Goal: Task Accomplishment & Management: Complete application form

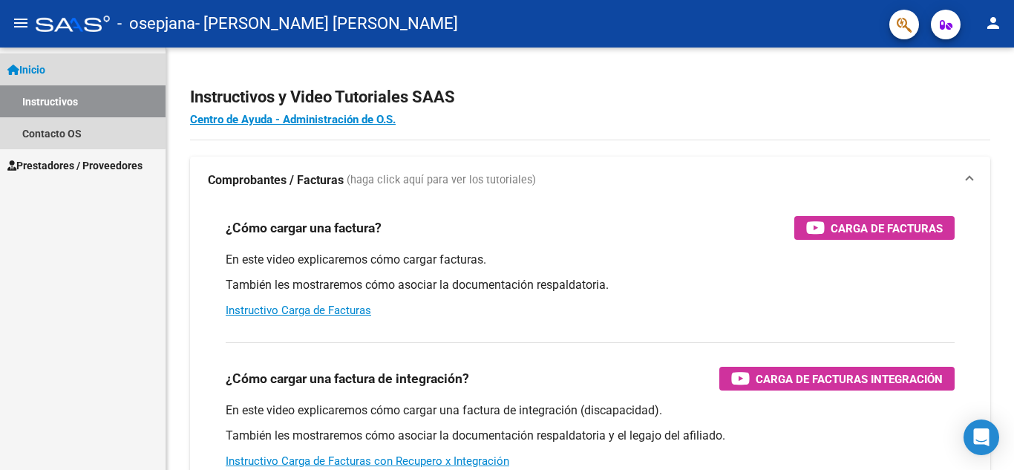
click at [39, 69] on span "Inicio" at bounding box center [26, 70] width 38 height 16
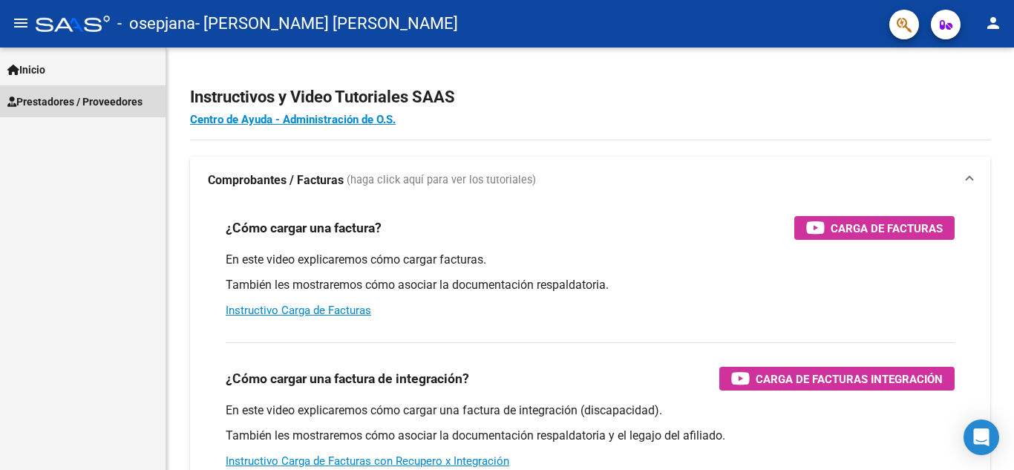
click at [45, 96] on span "Prestadores / Proveedores" at bounding box center [74, 101] width 135 height 16
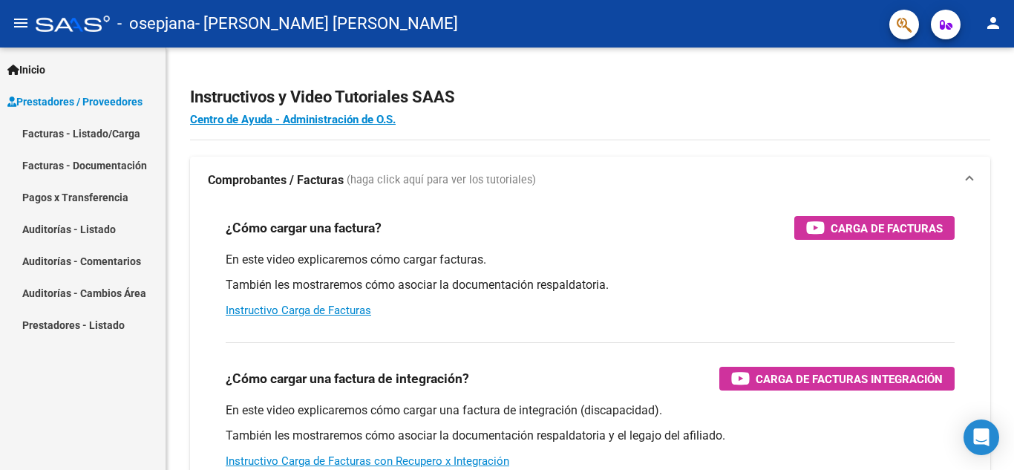
click at [45, 128] on link "Facturas - Listado/Carga" at bounding box center [82, 133] width 165 height 32
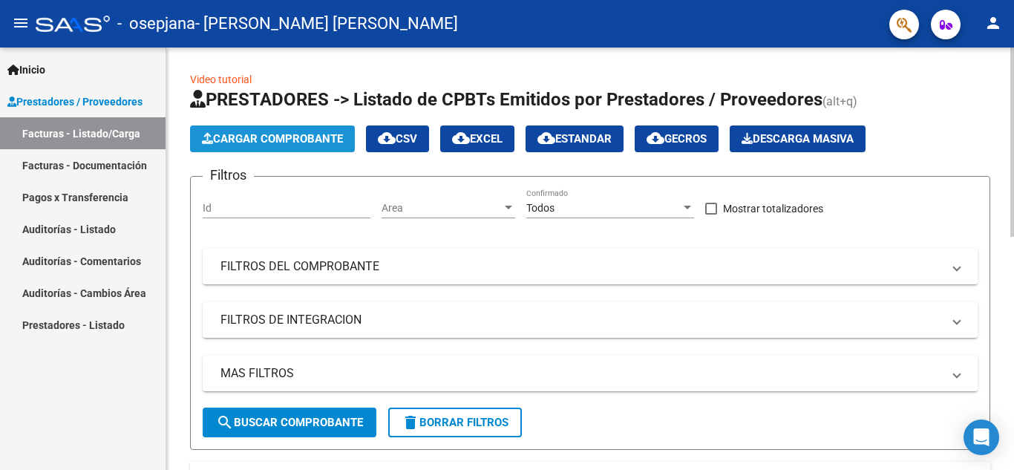
click at [238, 137] on span "Cargar Comprobante" at bounding box center [272, 138] width 141 height 13
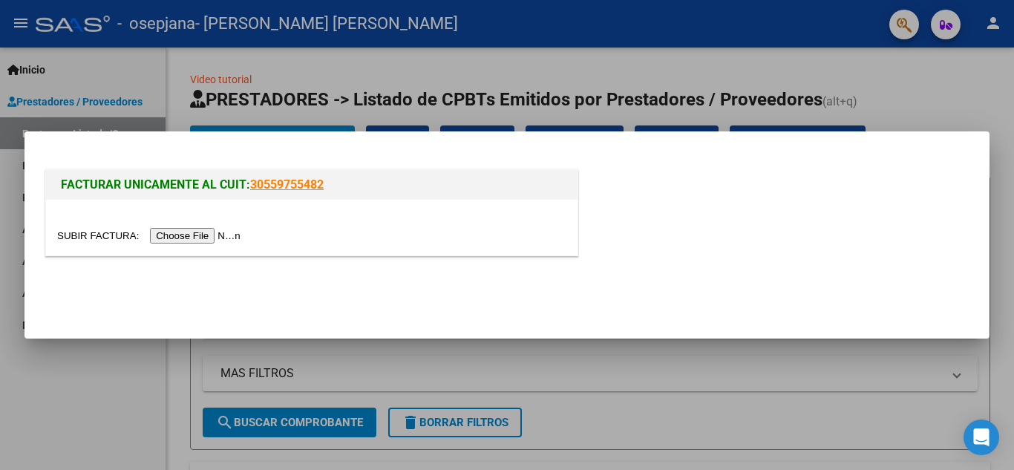
click at [210, 234] on input "file" at bounding box center [151, 236] width 188 height 16
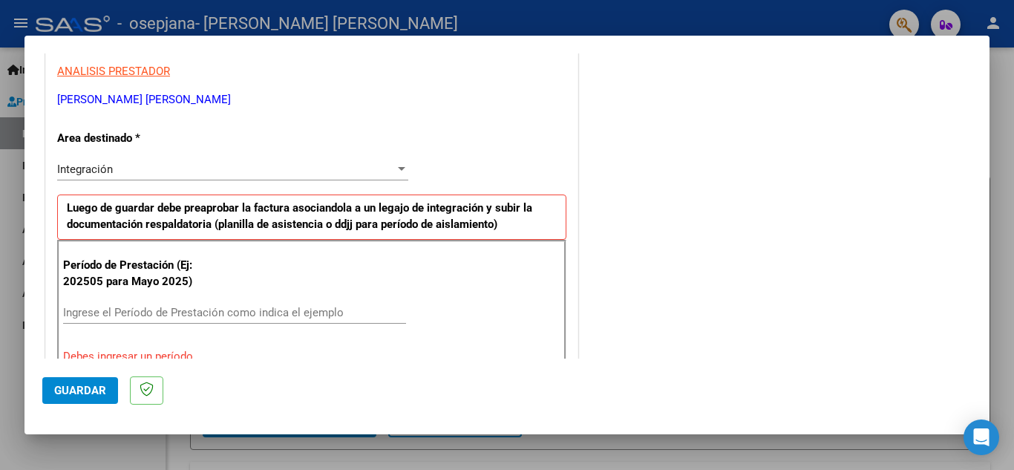
scroll to position [297, 0]
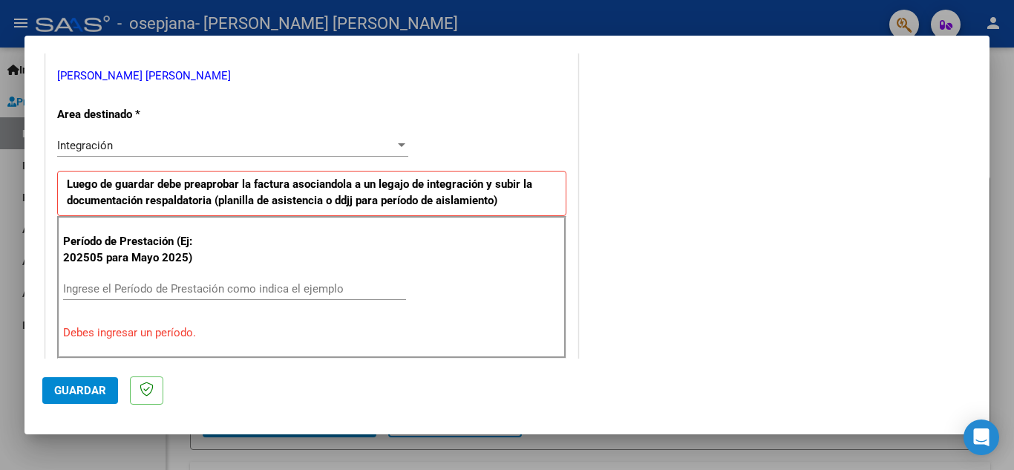
click at [129, 289] on input "Ingrese el Período de Prestación como indica el ejemplo" at bounding box center [234, 288] width 343 height 13
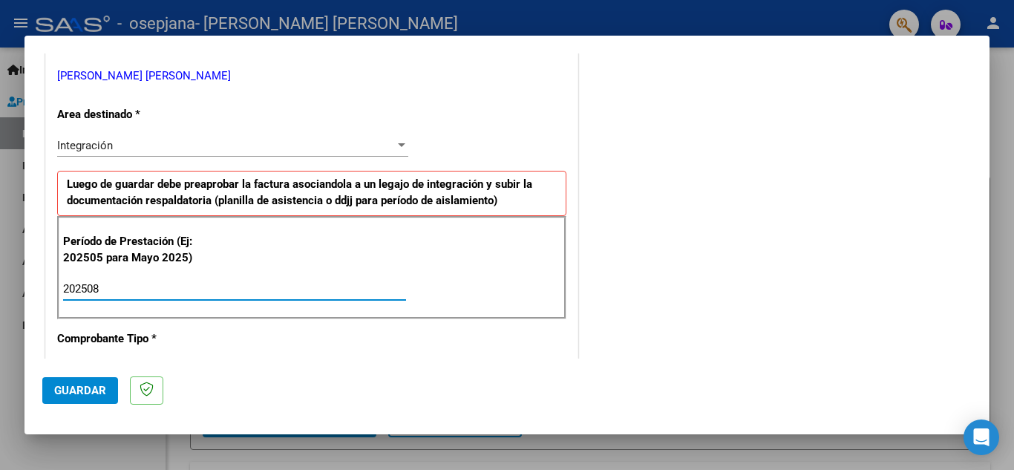
type input "202508"
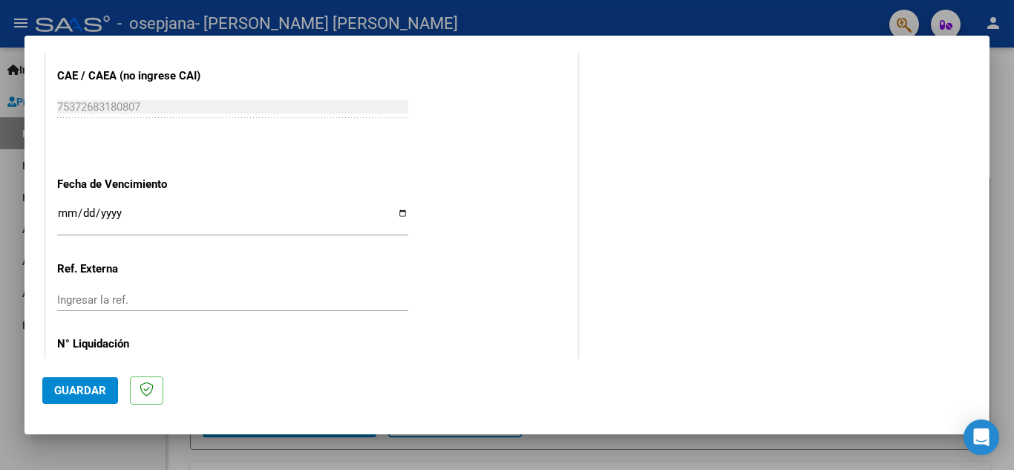
scroll to position [965, 0]
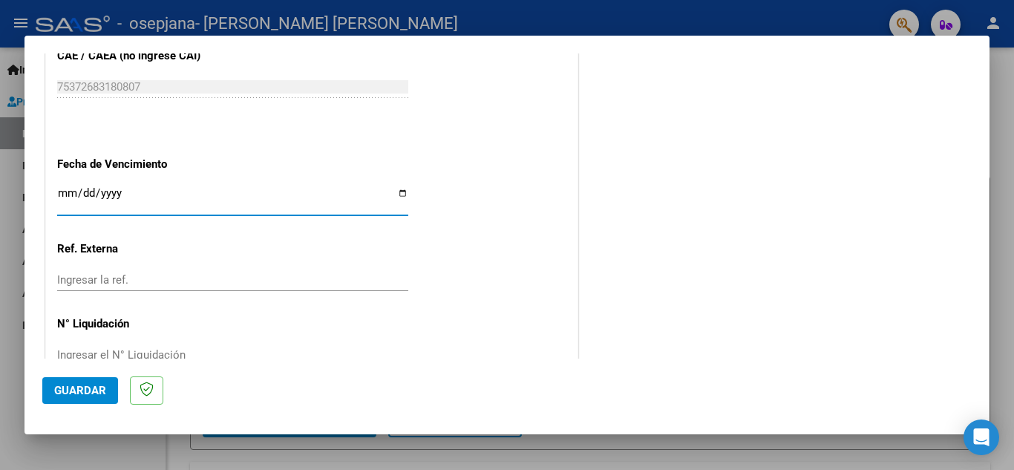
click at [396, 194] on input "Ingresar la fecha" at bounding box center [232, 199] width 351 height 24
type input "[DATE]"
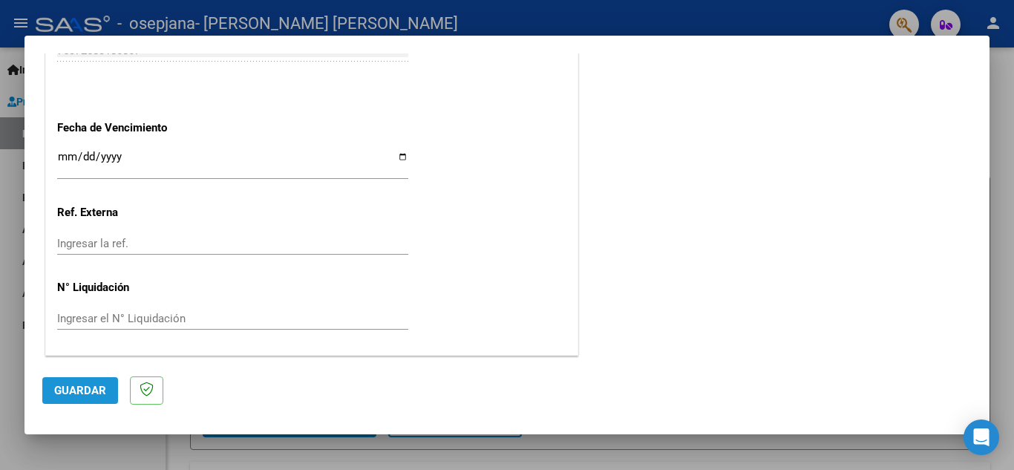
click at [88, 390] on span "Guardar" at bounding box center [80, 390] width 52 height 13
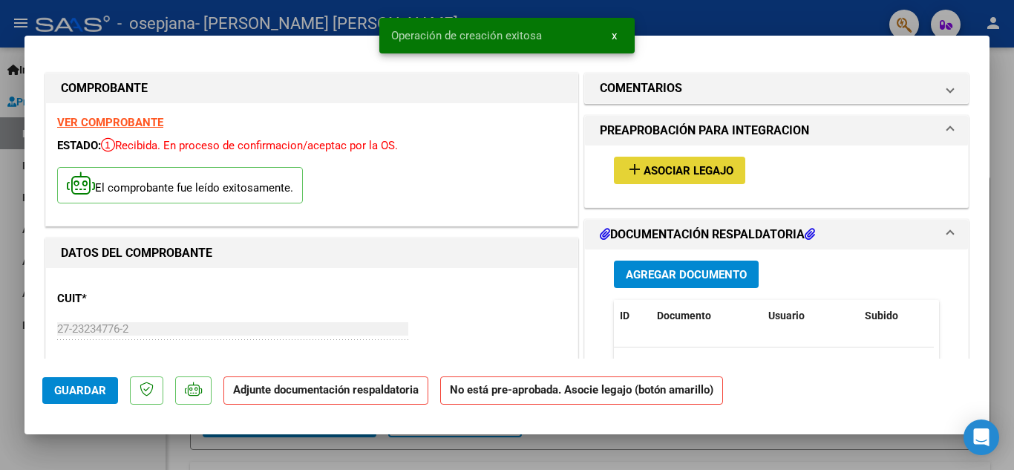
click at [683, 173] on span "Asociar Legajo" at bounding box center [688, 170] width 90 height 13
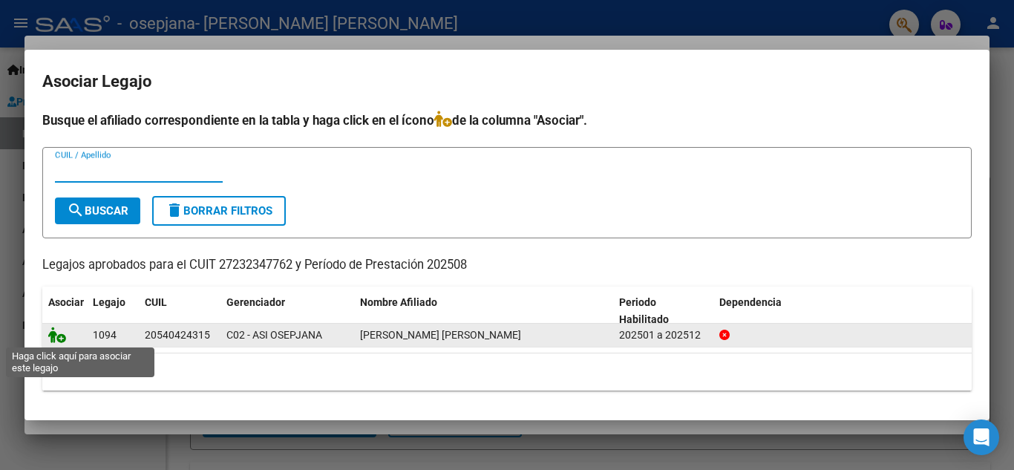
click at [58, 338] on icon at bounding box center [57, 334] width 18 height 16
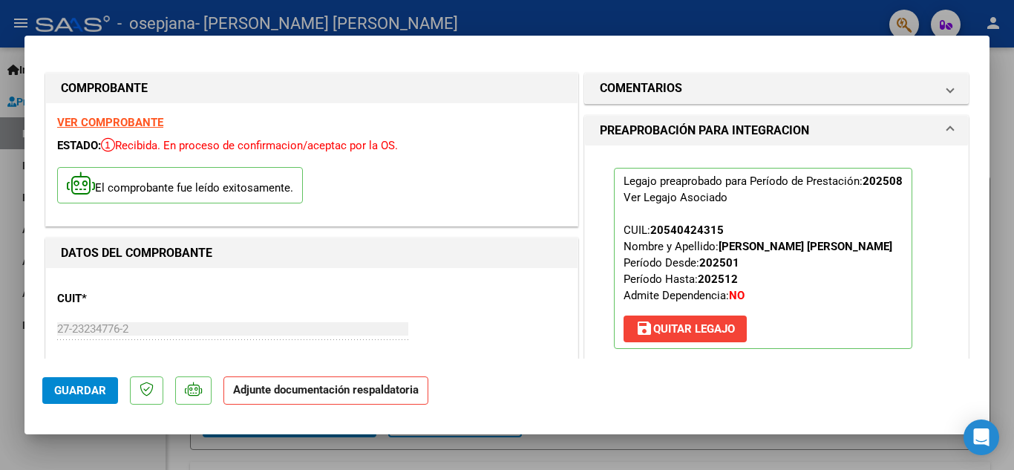
scroll to position [148, 0]
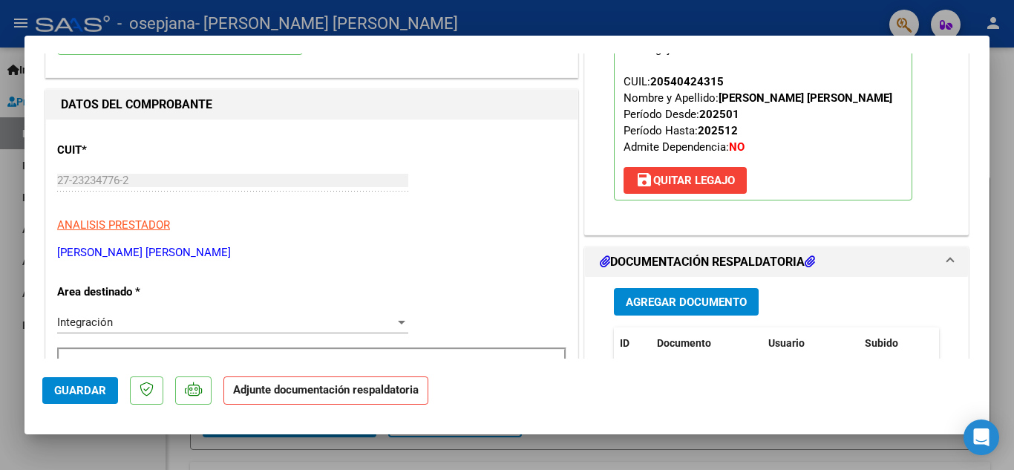
click at [687, 301] on span "Agregar Documento" at bounding box center [685, 301] width 121 height 13
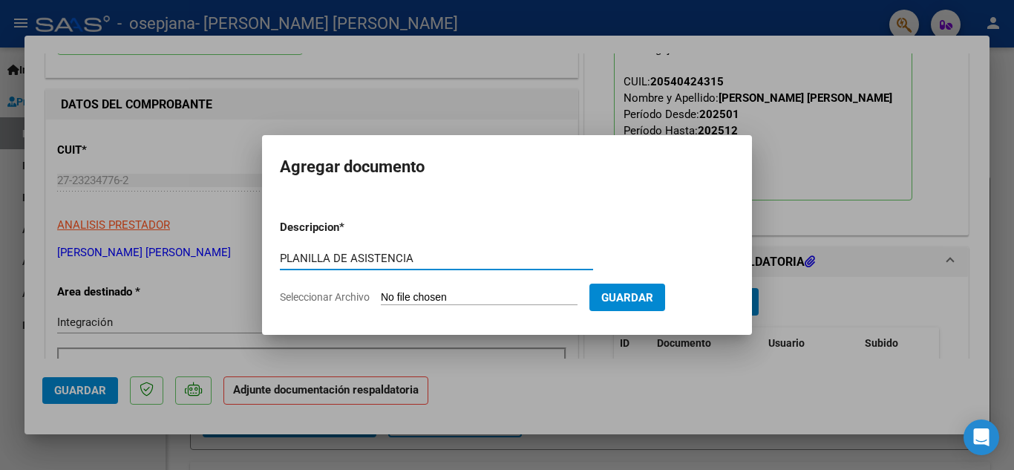
type input "PLANILLA DE ASISTENCIA"
click at [532, 294] on input "Seleccionar Archivo" at bounding box center [479, 298] width 197 height 14
type input "C:\fakepath\8 Laza.pdf"
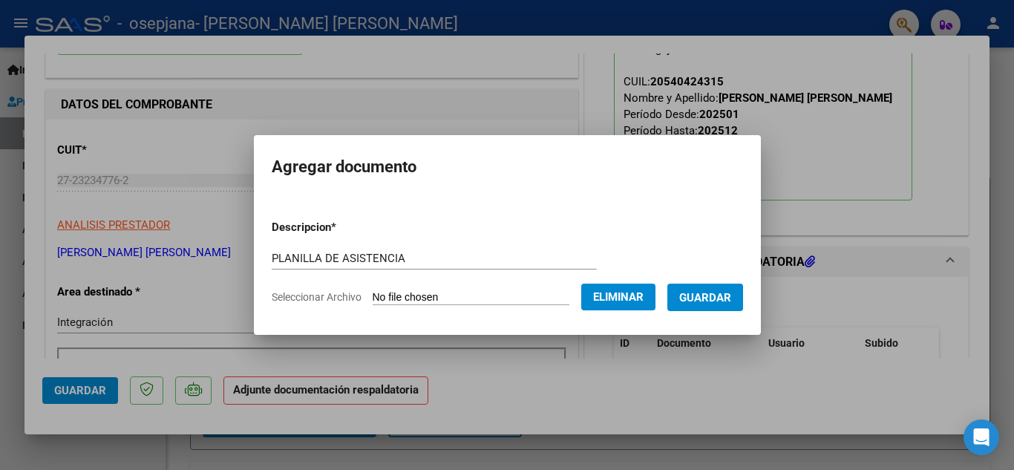
click at [702, 301] on span "Guardar" at bounding box center [705, 297] width 52 height 13
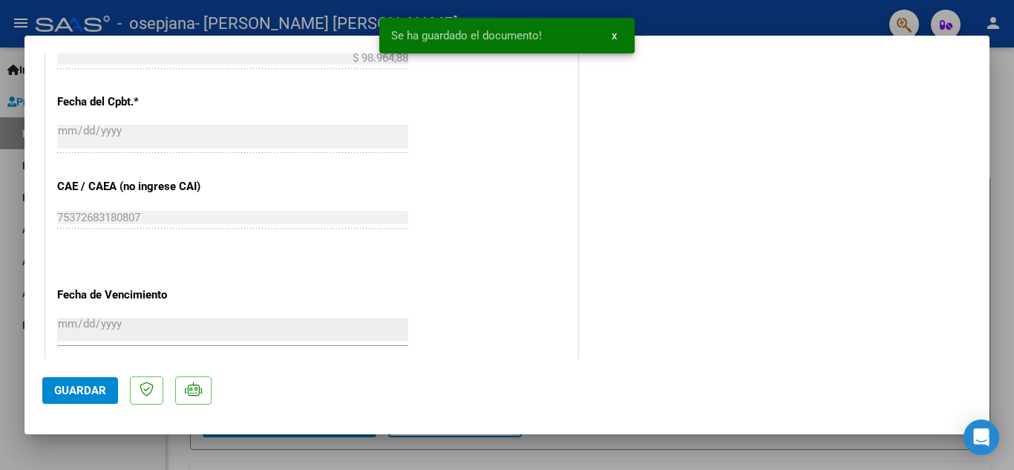
scroll to position [1023, 0]
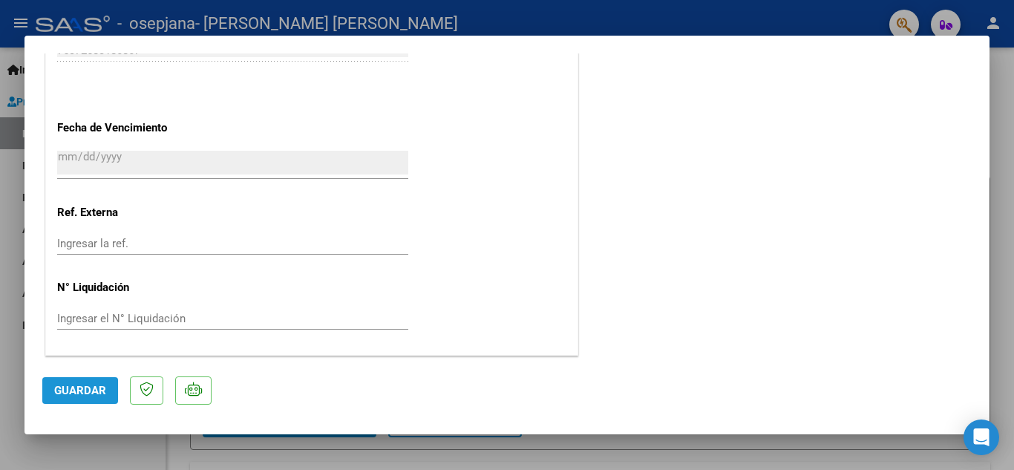
click at [68, 394] on span "Guardar" at bounding box center [80, 390] width 52 height 13
